Goal: Information Seeking & Learning: Learn about a topic

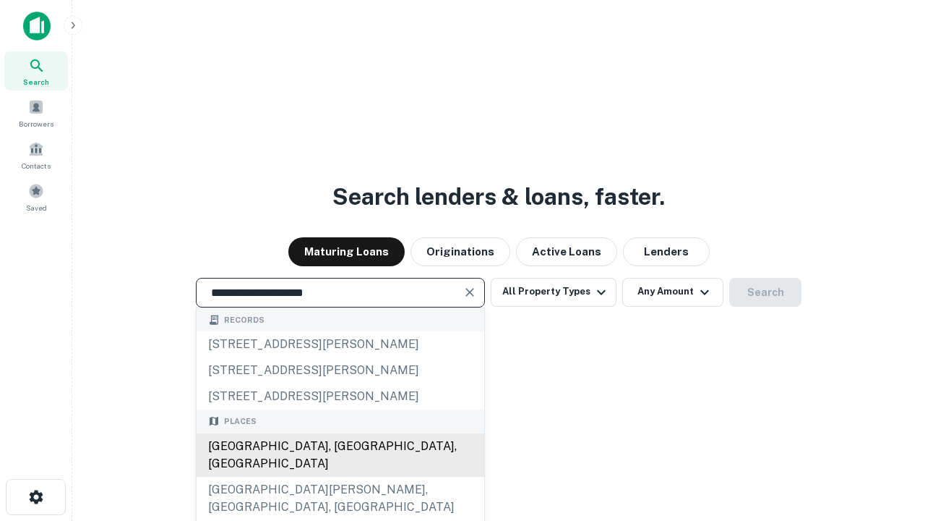
click at [340, 476] on div "[GEOGRAPHIC_DATA], [GEOGRAPHIC_DATA], [GEOGRAPHIC_DATA]" at bounding box center [341, 454] width 288 height 43
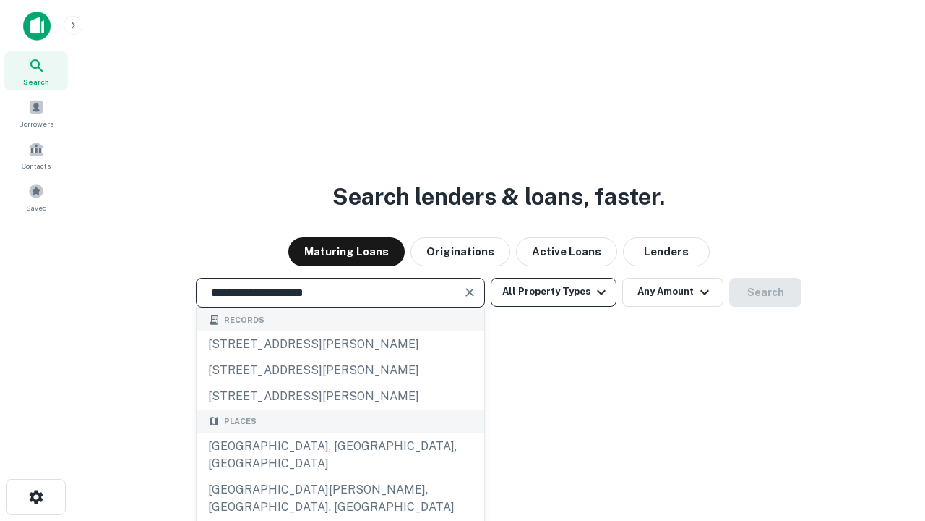
type input "**********"
click at [554, 291] on button "All Property Types" at bounding box center [554, 292] width 126 height 29
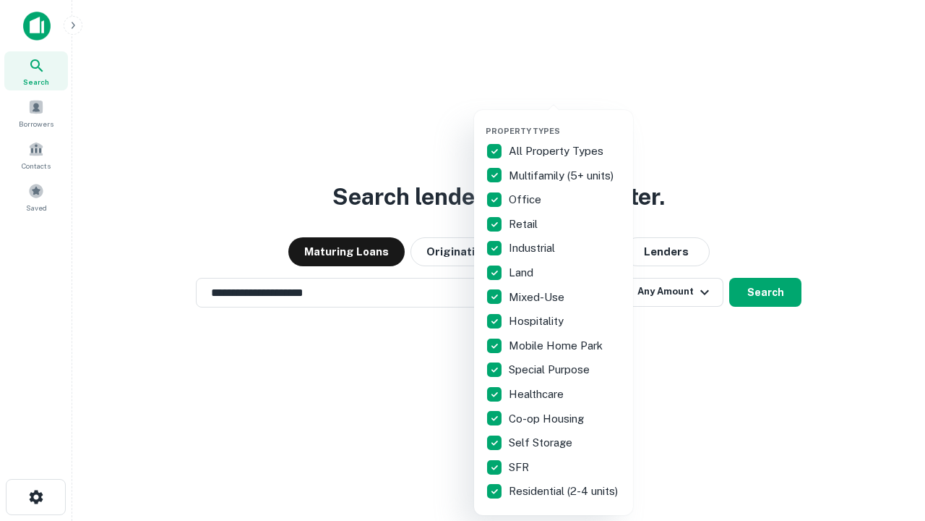
click at [565, 121] on button "button" at bounding box center [565, 121] width 159 height 1
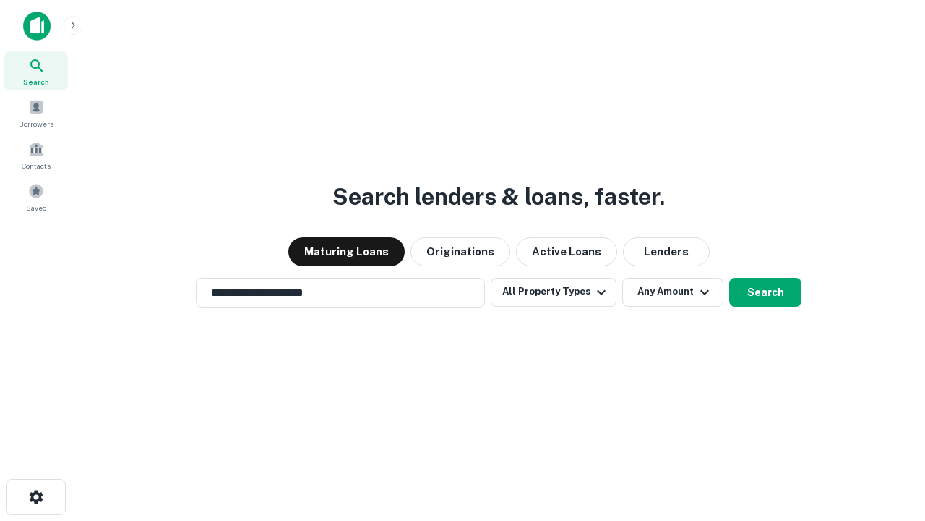
scroll to position [22, 0]
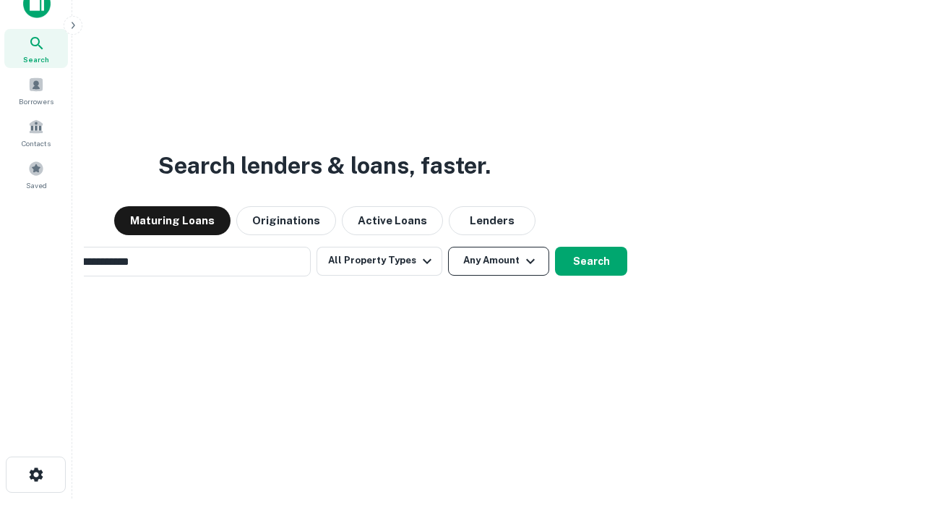
click at [448, 247] on button "Any Amount" at bounding box center [498, 261] width 101 height 29
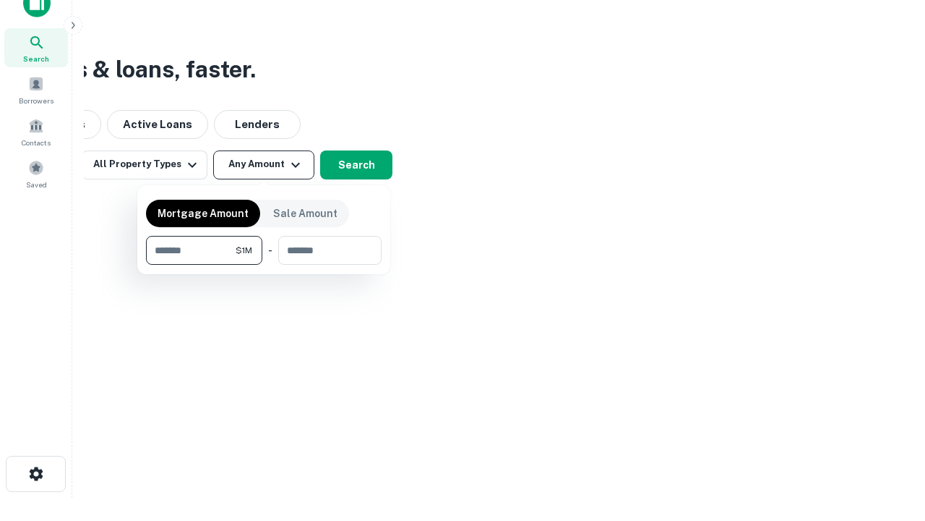
type input "*******"
click at [264, 265] on button "button" at bounding box center [264, 265] width 236 height 1
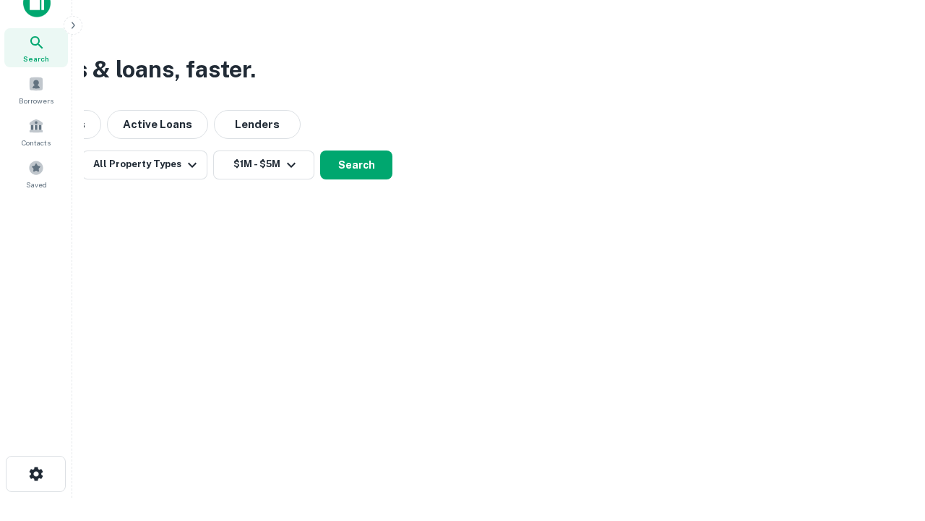
scroll to position [22, 0]
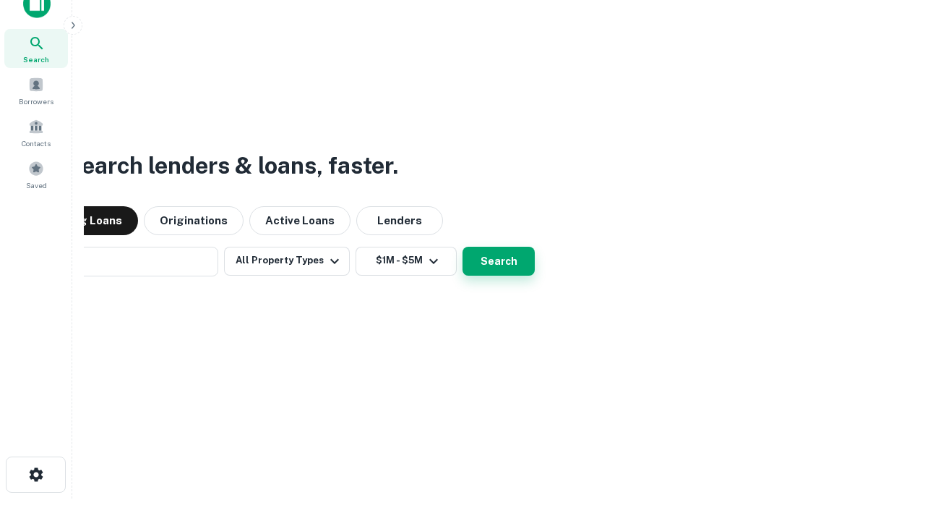
click at [463, 247] on button "Search" at bounding box center [499, 261] width 72 height 29
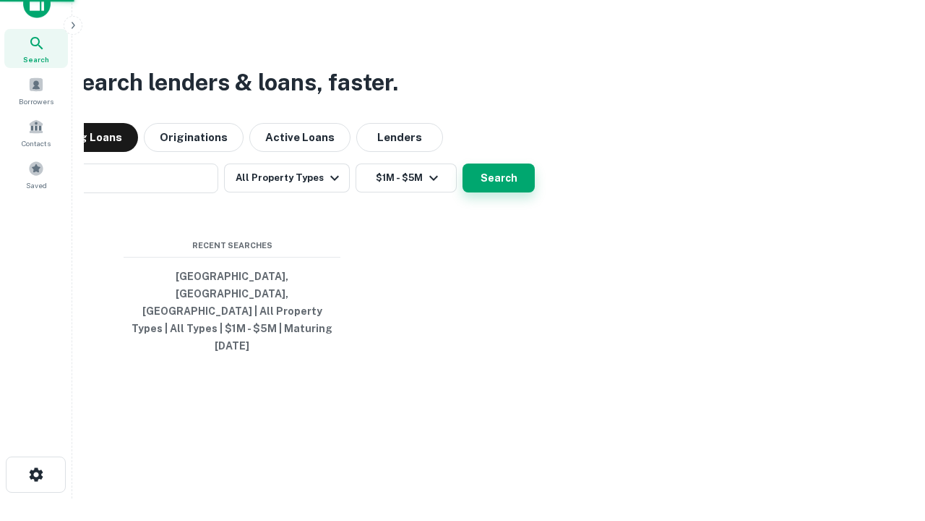
scroll to position [23, 0]
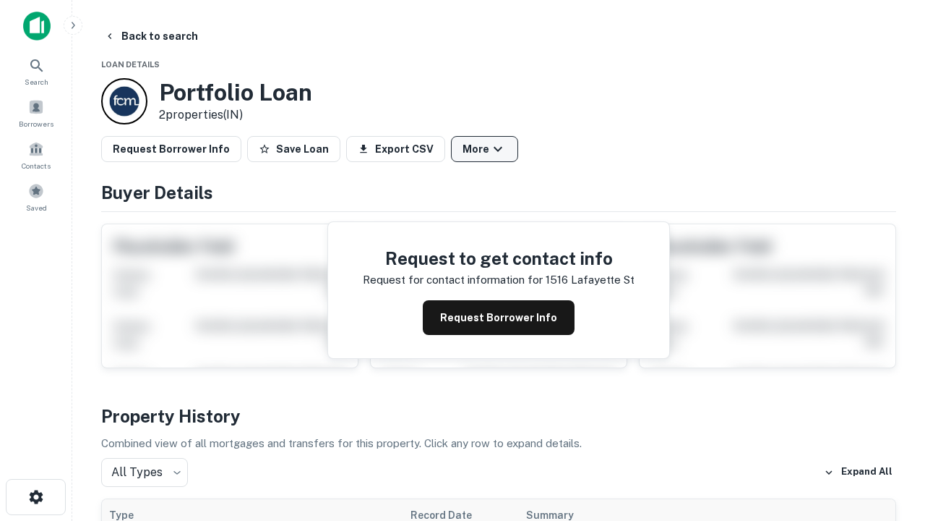
click at [484, 149] on button "More" at bounding box center [484, 149] width 67 height 26
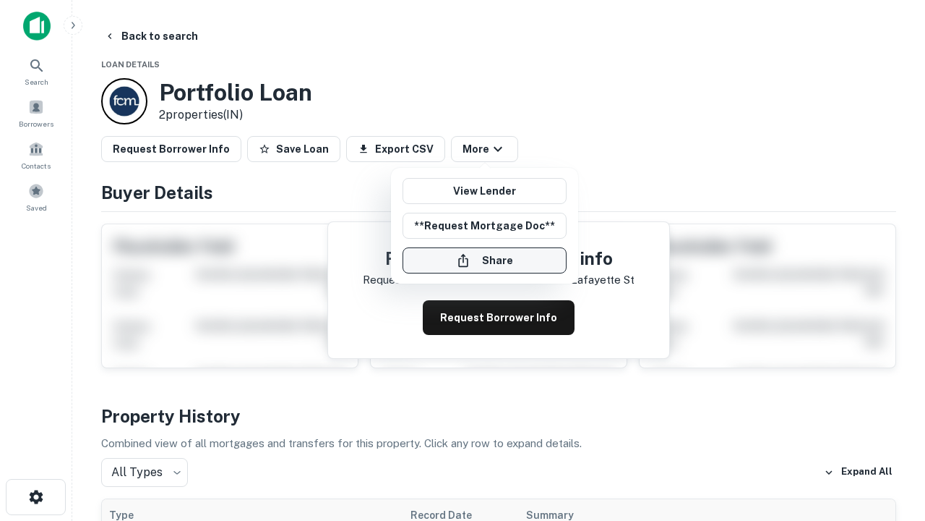
click at [484, 260] on button "Share" at bounding box center [485, 260] width 164 height 26
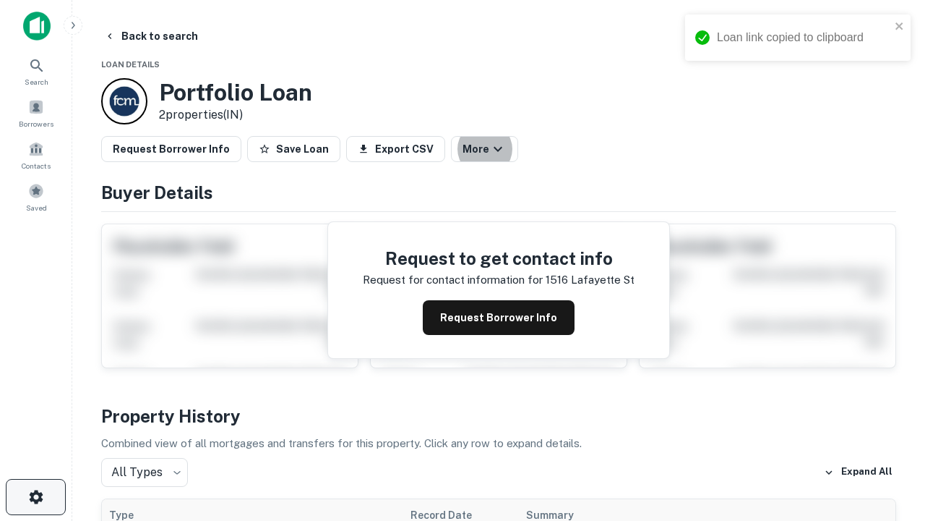
click at [35, 497] on icon "button" at bounding box center [35, 496] width 17 height 17
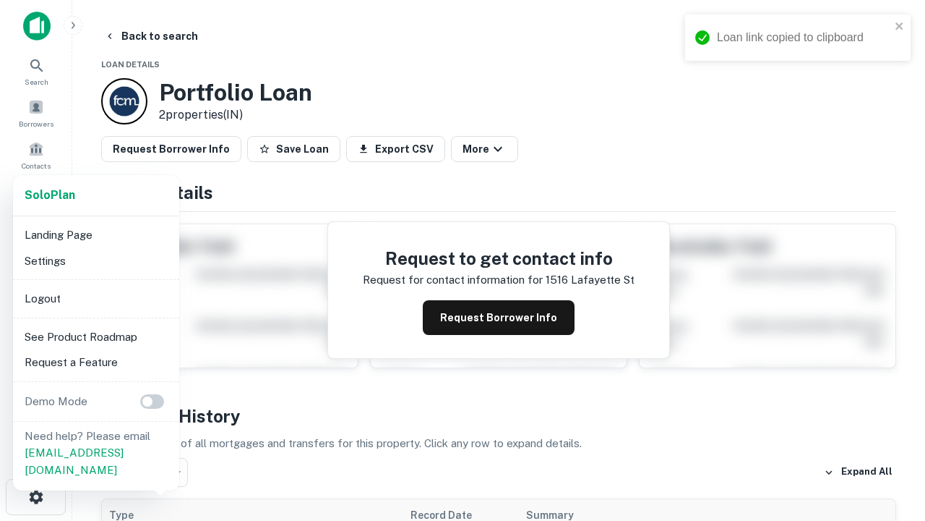
click at [95, 298] on li "Logout" at bounding box center [96, 299] width 155 height 26
